Goal: Task Accomplishment & Management: Manage account settings

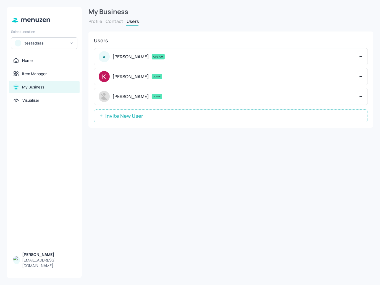
click at [359, 54] on icon at bounding box center [360, 57] width 6 height 6
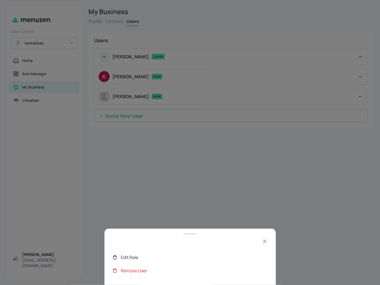
click at [140, 251] on div "Edit Role" at bounding box center [190, 257] width 156 height 13
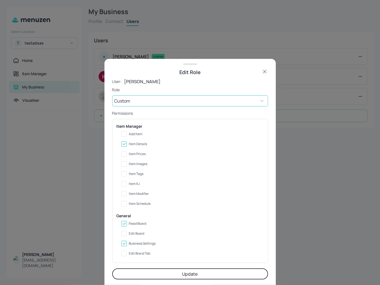
click at [151, 99] on body "Select Location T testadsas Home Item Manager My Business Visualiser [PERSON_NA…" at bounding box center [190, 142] width 380 height 285
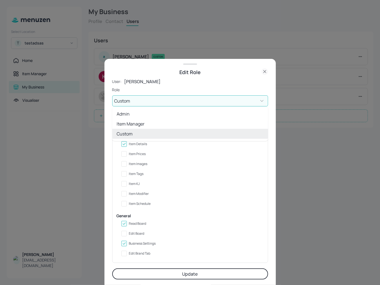
click at [141, 116] on li "Admin" at bounding box center [190, 114] width 156 height 10
type input "ADMIN"
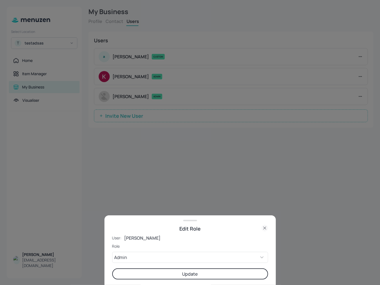
click at [172, 267] on form "User: [PERSON_NAME] Role Admin ADMIN ​ Update" at bounding box center [190, 257] width 156 height 44
click at [177, 274] on button "Update" at bounding box center [190, 273] width 156 height 11
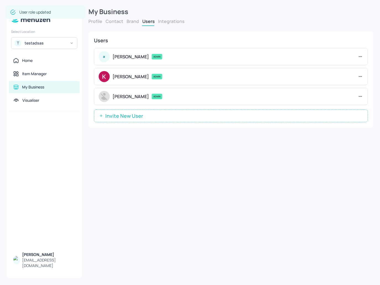
click at [176, 127] on div "Users a Quốc Phạm ADMIN Kai Pham ADMIN Vivian Quach ADMIN Invite New User" at bounding box center [230, 79] width 285 height 107
click at [361, 76] on icon at bounding box center [360, 77] width 6 height 6
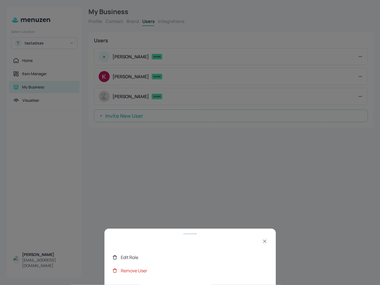
click at [152, 259] on div "Edit Role" at bounding box center [194, 257] width 147 height 7
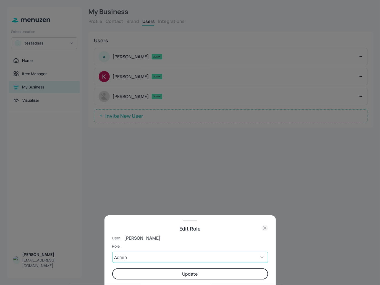
click at [145, 261] on body "Select Location T testadsas Home Item Manager My Business Visualiser Quốc Phạm …" at bounding box center [190, 142] width 380 height 285
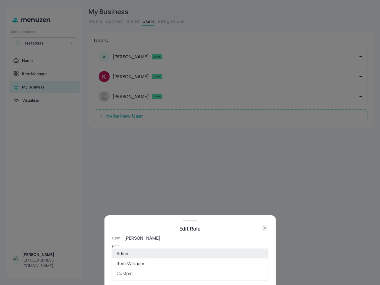
click at [137, 272] on li "Custom" at bounding box center [190, 273] width 156 height 10
type input "CUSTOM"
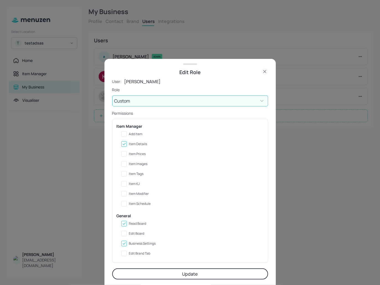
click at [181, 272] on button "Update" at bounding box center [190, 273] width 156 height 11
